Goal: Download file/media

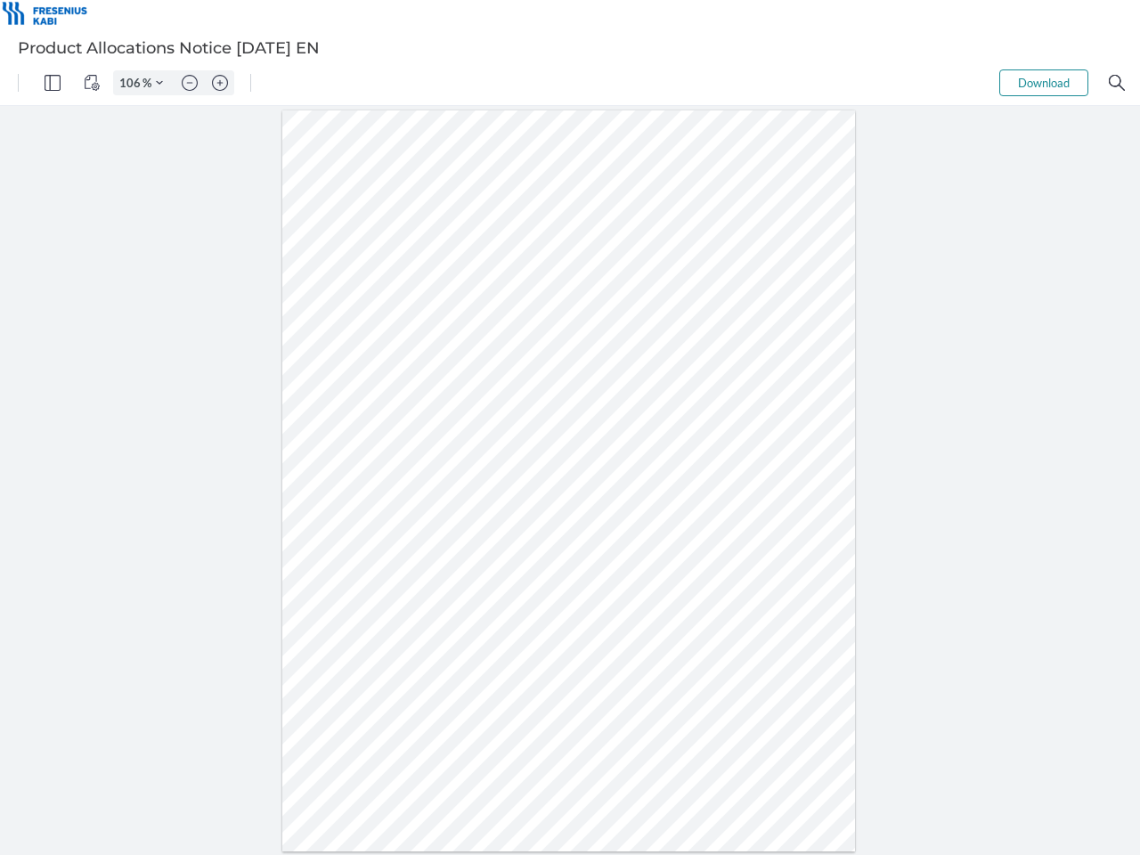
click at [53, 83] on img "Panel" at bounding box center [53, 83] width 16 height 16
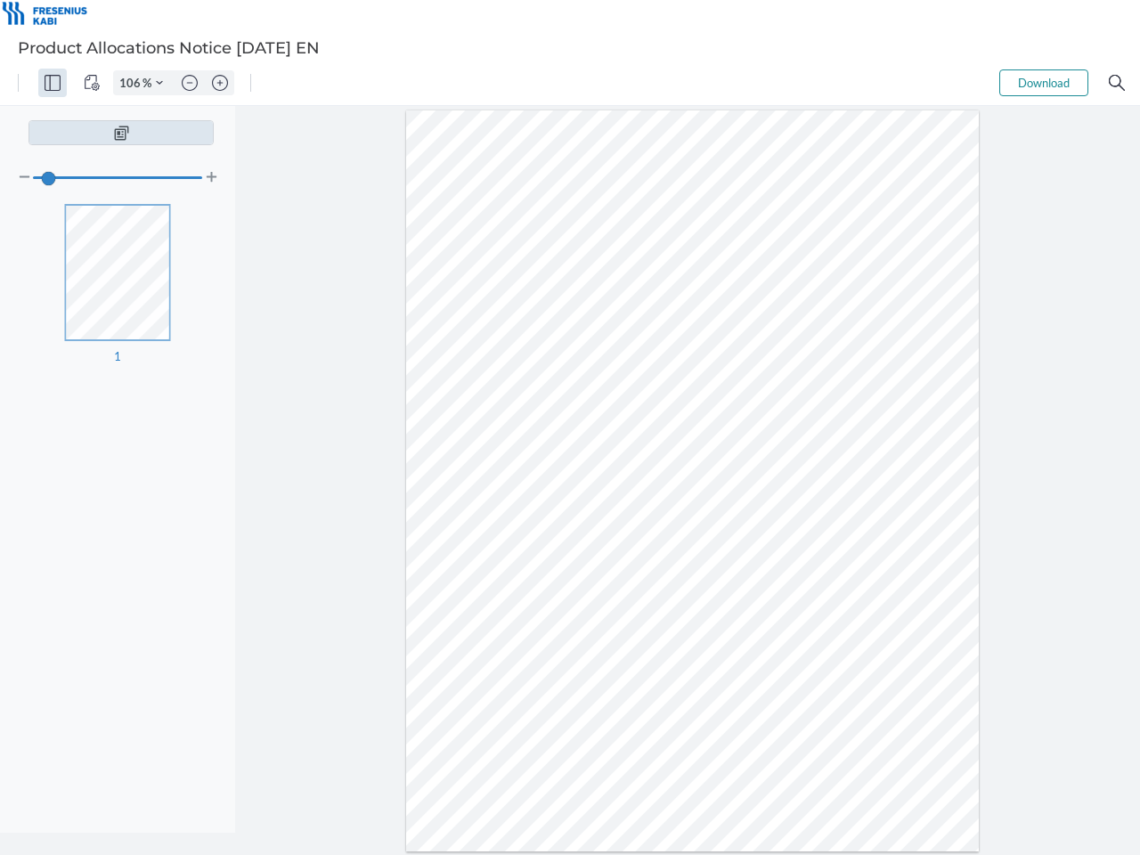
click at [92, 83] on img "View Controls" at bounding box center [92, 83] width 16 height 16
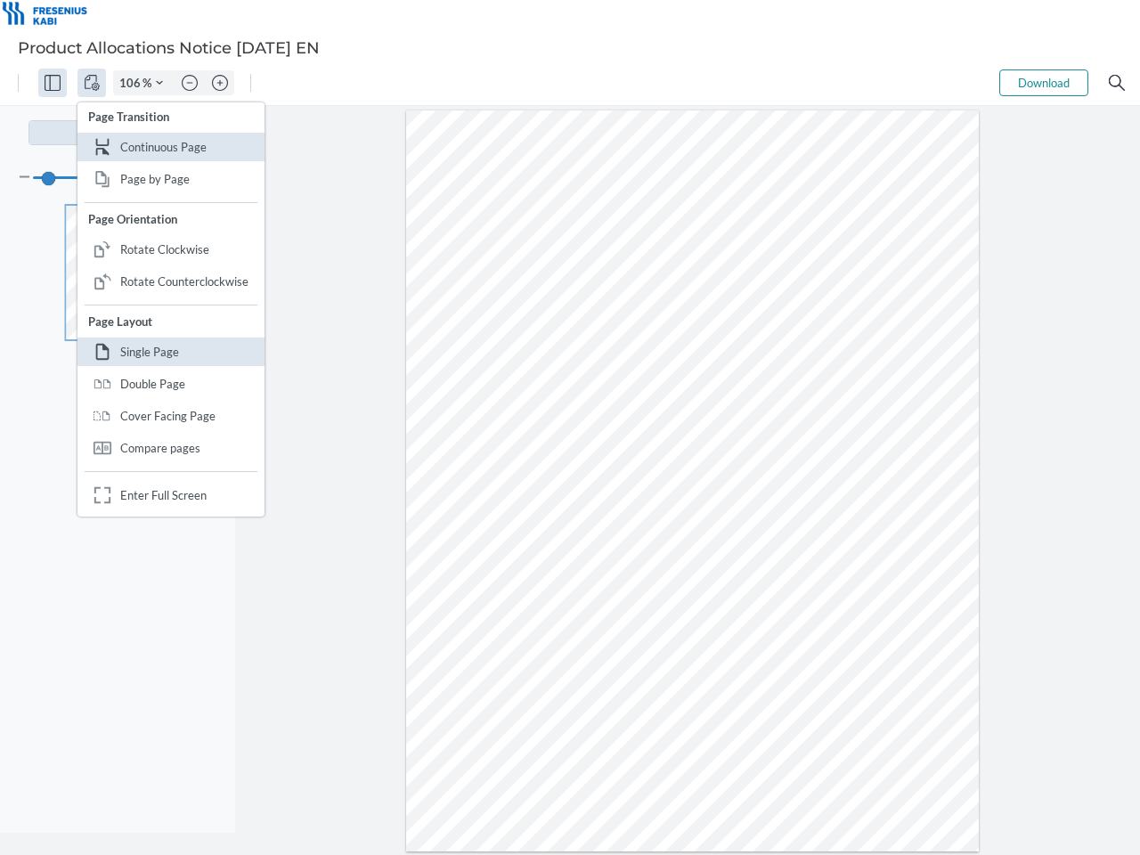
click at [133, 83] on input "106" at bounding box center [128, 83] width 29 height 16
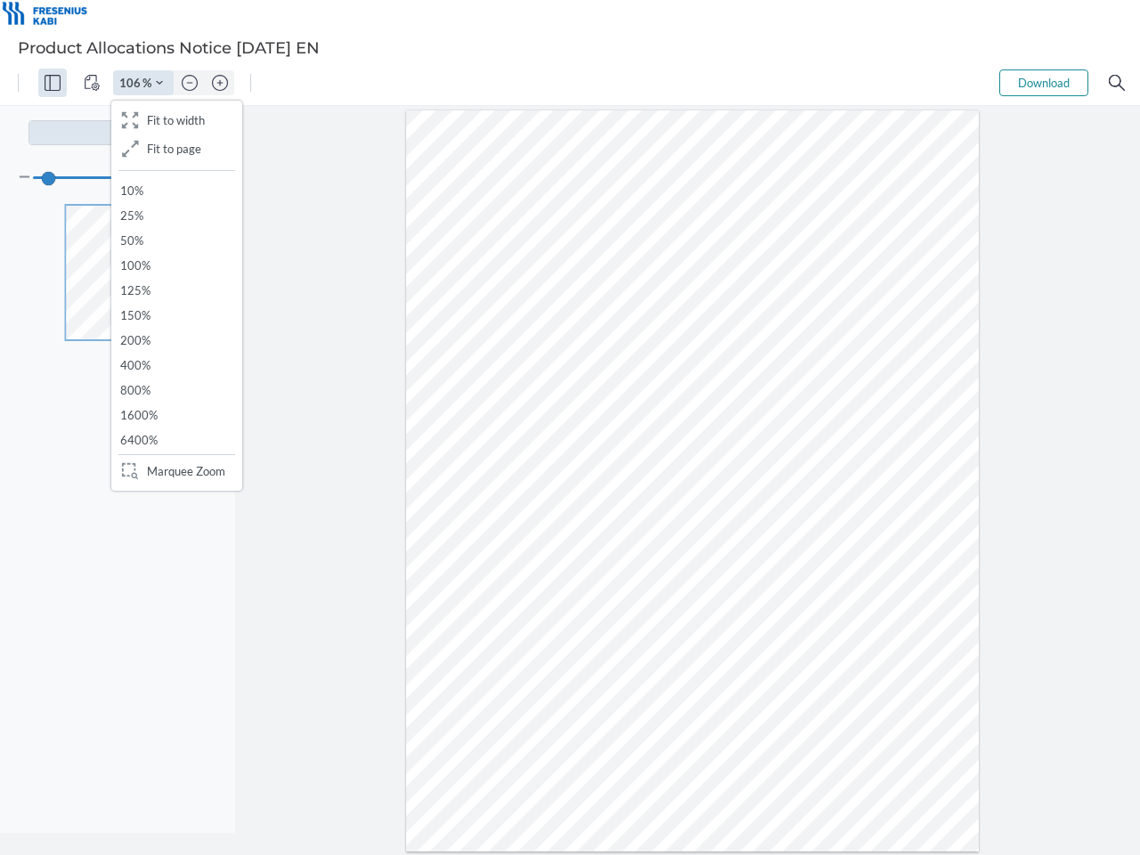
click at [159, 83] on img "Zoom Controls" at bounding box center [159, 82] width 7 height 7
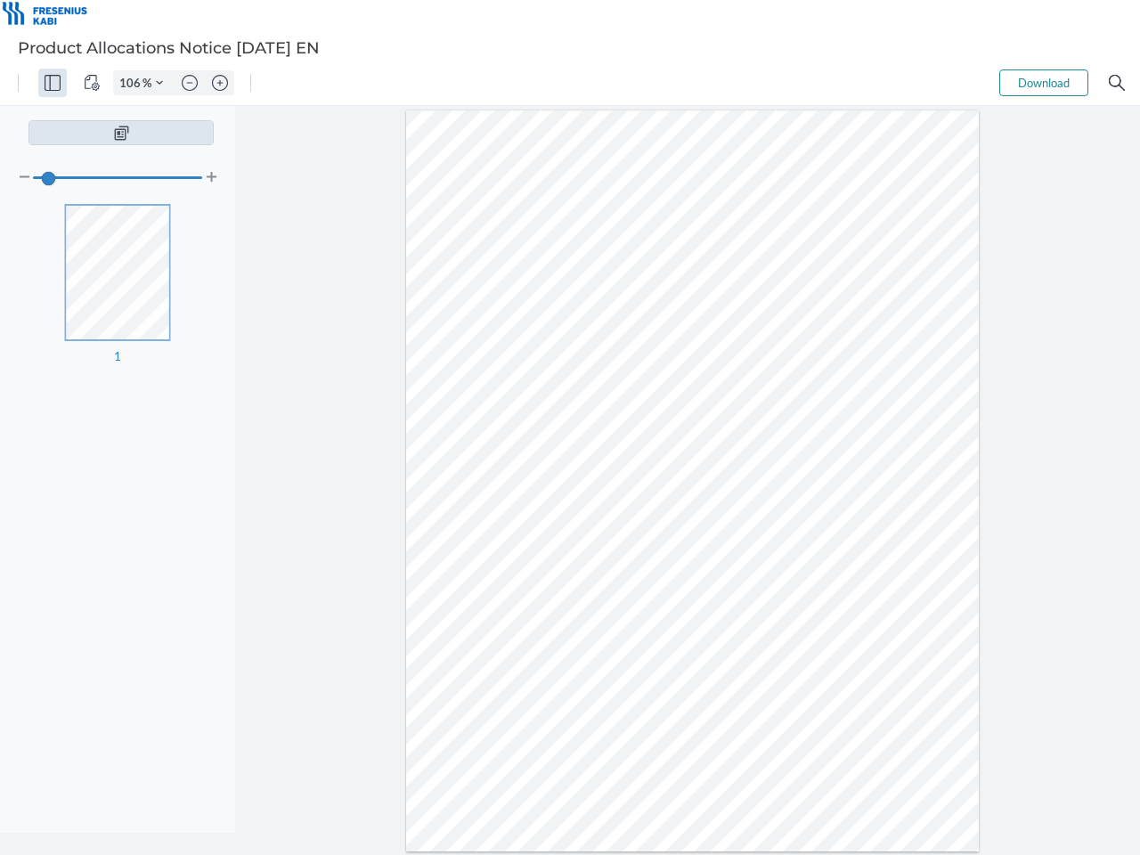
click at [190, 83] on img "Zoom out" at bounding box center [190, 83] width 16 height 16
click at [220, 83] on img "Zoom in" at bounding box center [220, 83] width 16 height 16
type input "106"
click at [1044, 83] on button "Download" at bounding box center [1043, 82] width 89 height 27
click at [1117, 83] on img "Search" at bounding box center [1117, 83] width 16 height 16
